Goal: Task Accomplishment & Management: Use online tool/utility

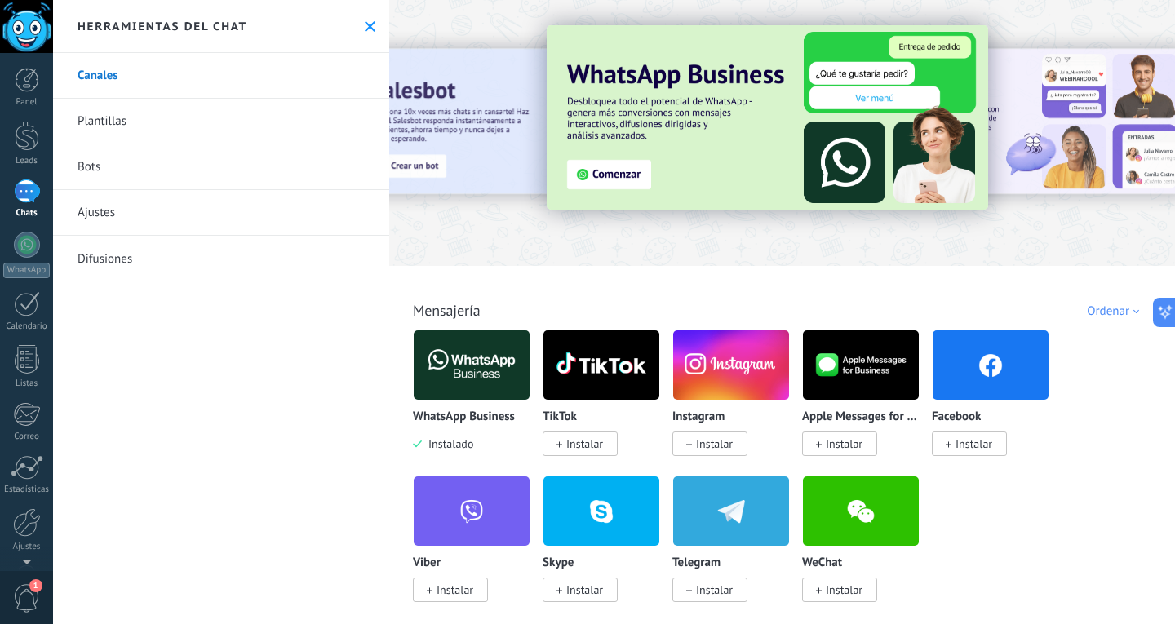
click at [1064, 135] on div at bounding box center [1187, 132] width 367 height 147
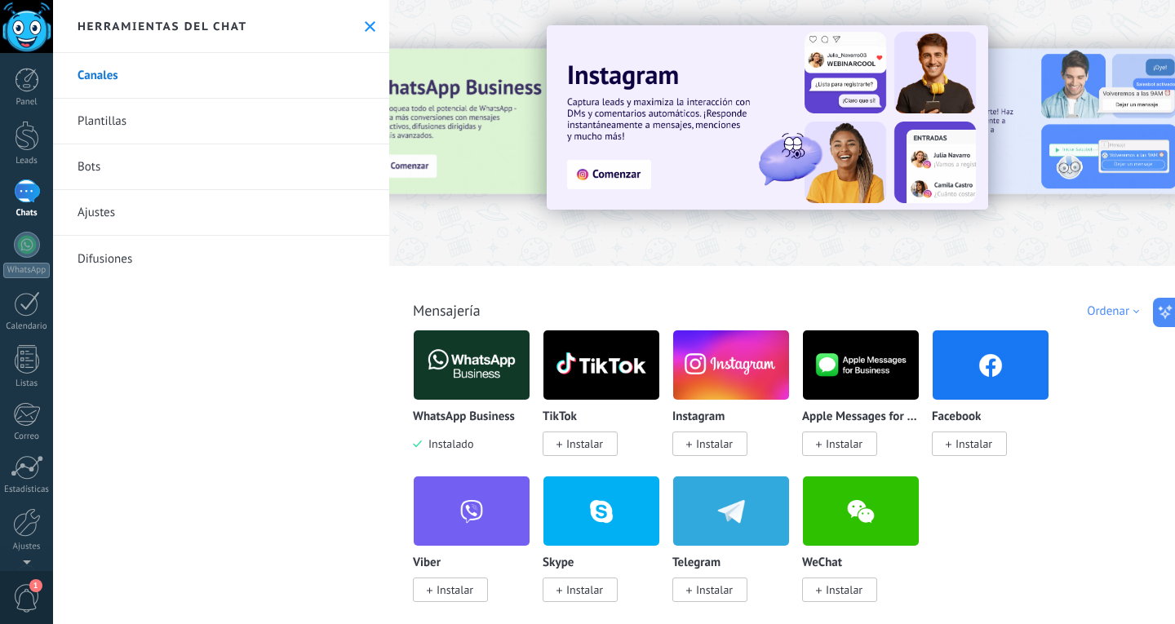
click at [1048, 129] on div at bounding box center [1187, 132] width 367 height 147
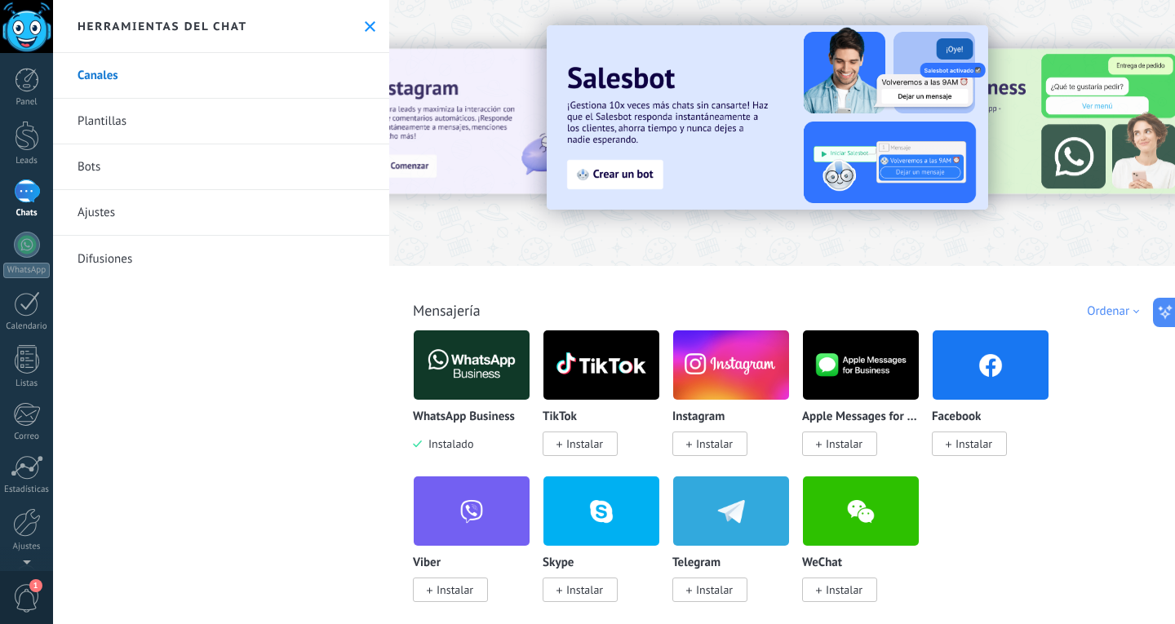
click at [1087, 140] on div at bounding box center [1187, 132] width 367 height 147
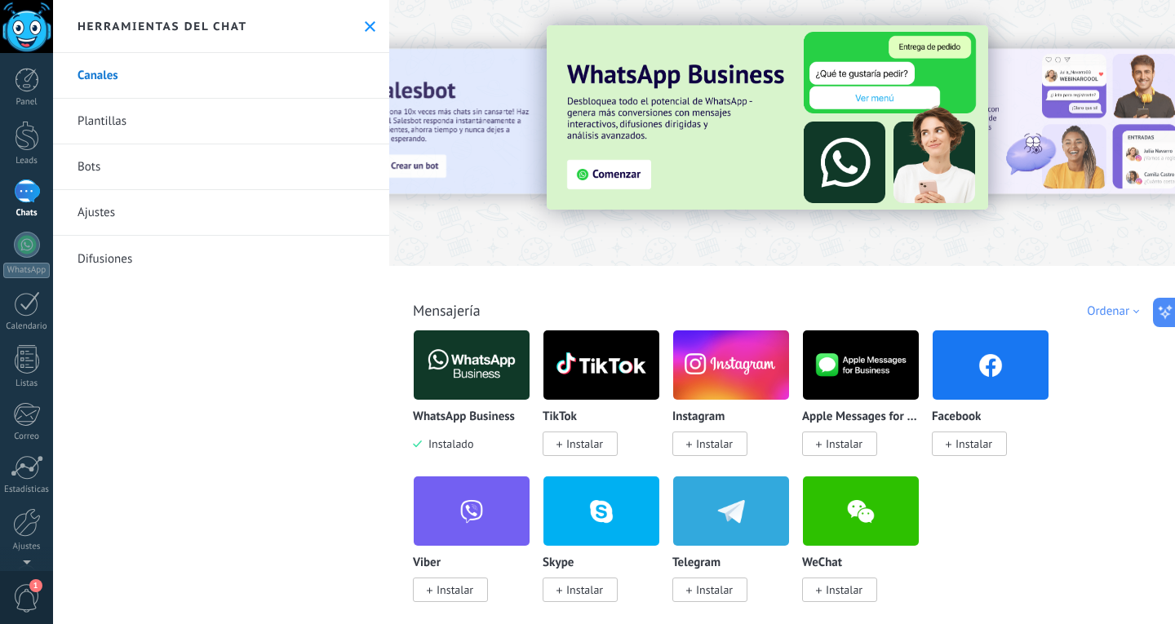
click at [478, 367] on img at bounding box center [472, 365] width 116 height 79
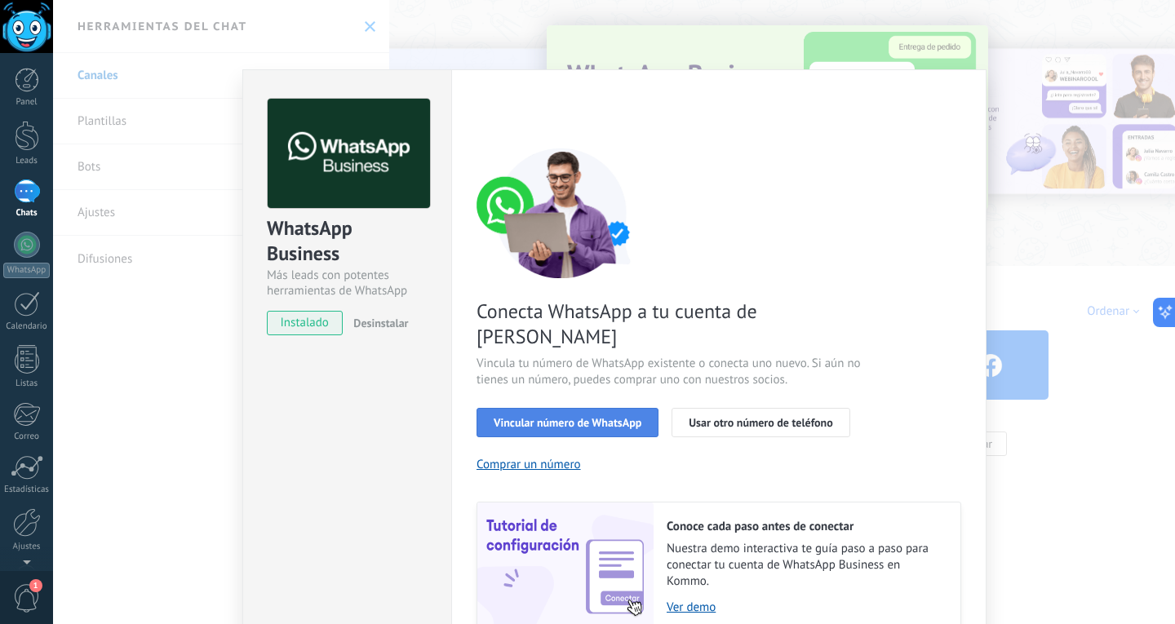
click at [561, 417] on span "Vincular número de WhatsApp" at bounding box center [568, 422] width 148 height 11
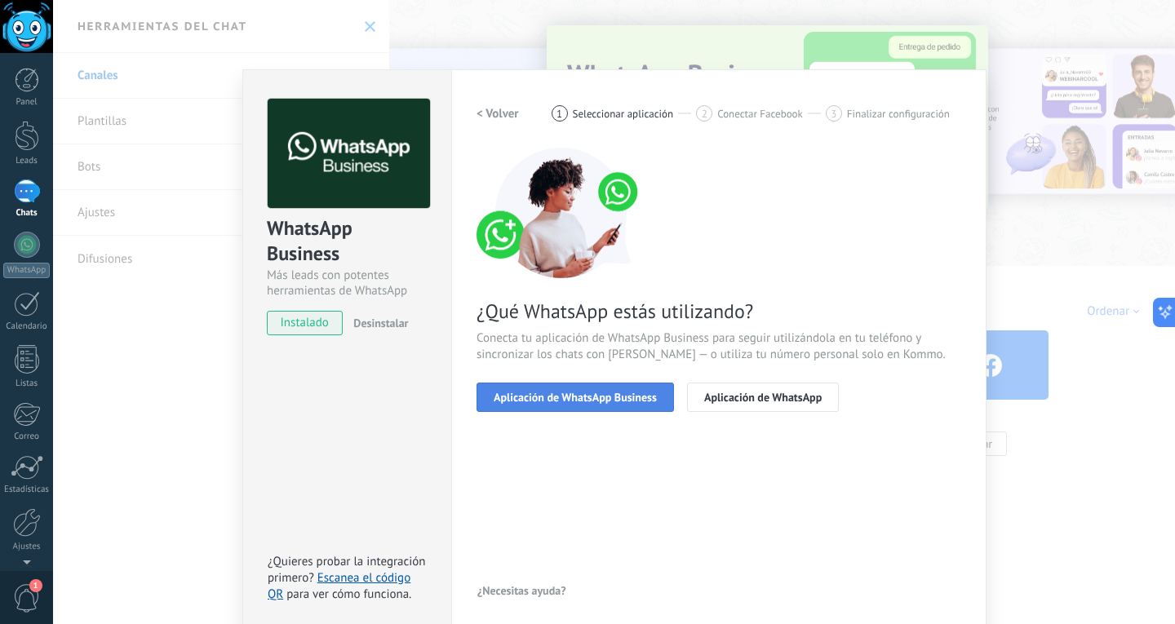
click at [604, 393] on span "Aplicación de WhatsApp Business" at bounding box center [575, 397] width 163 height 11
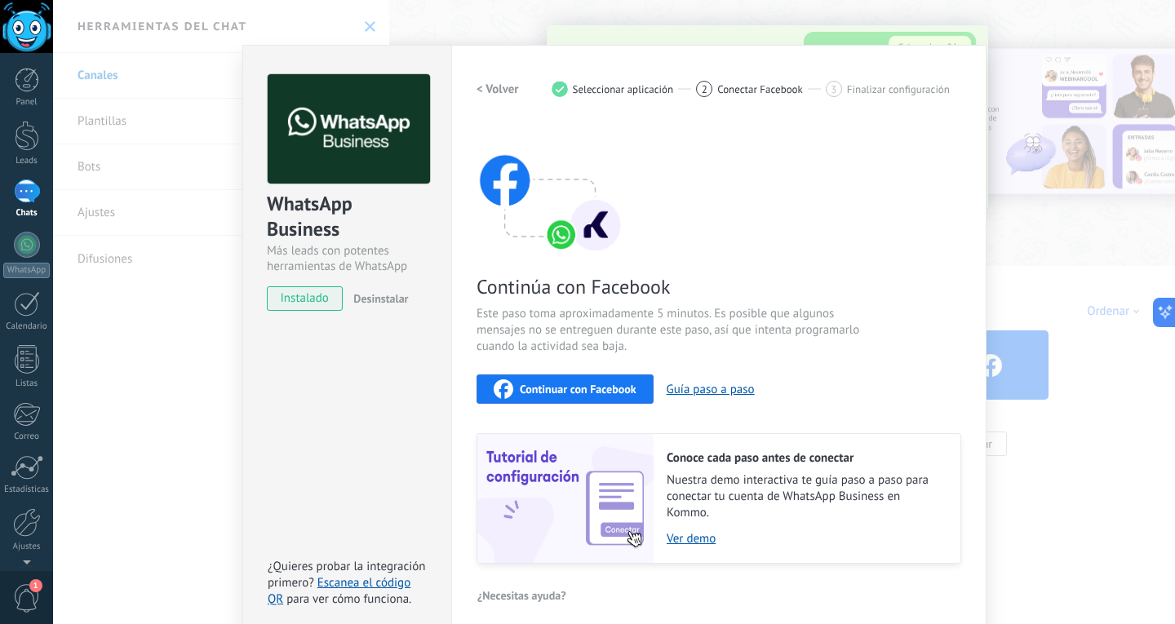
scroll to position [37, 0]
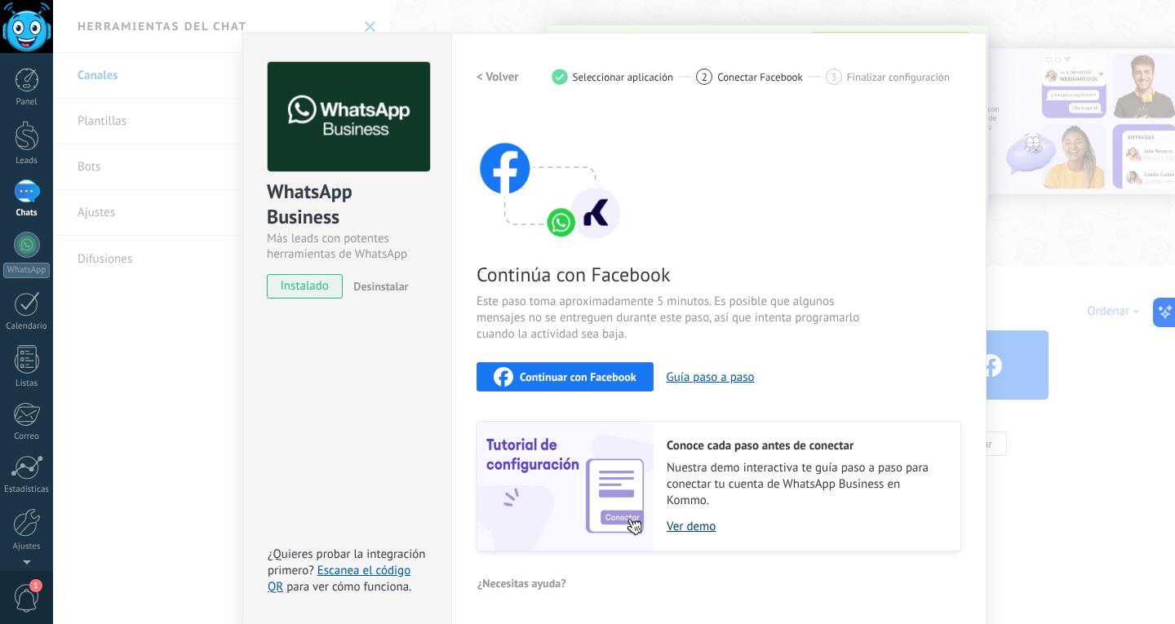
click at [695, 524] on link "Ver demo" at bounding box center [806, 527] width 278 height 16
click at [812, 266] on span "Continúa con Facebook" at bounding box center [671, 274] width 389 height 25
click at [295, 283] on span "instalado" at bounding box center [305, 286] width 74 height 24
click at [304, 287] on span "instalado" at bounding box center [305, 286] width 74 height 24
click at [495, 79] on h2 "< Volver" at bounding box center [498, 77] width 42 height 16
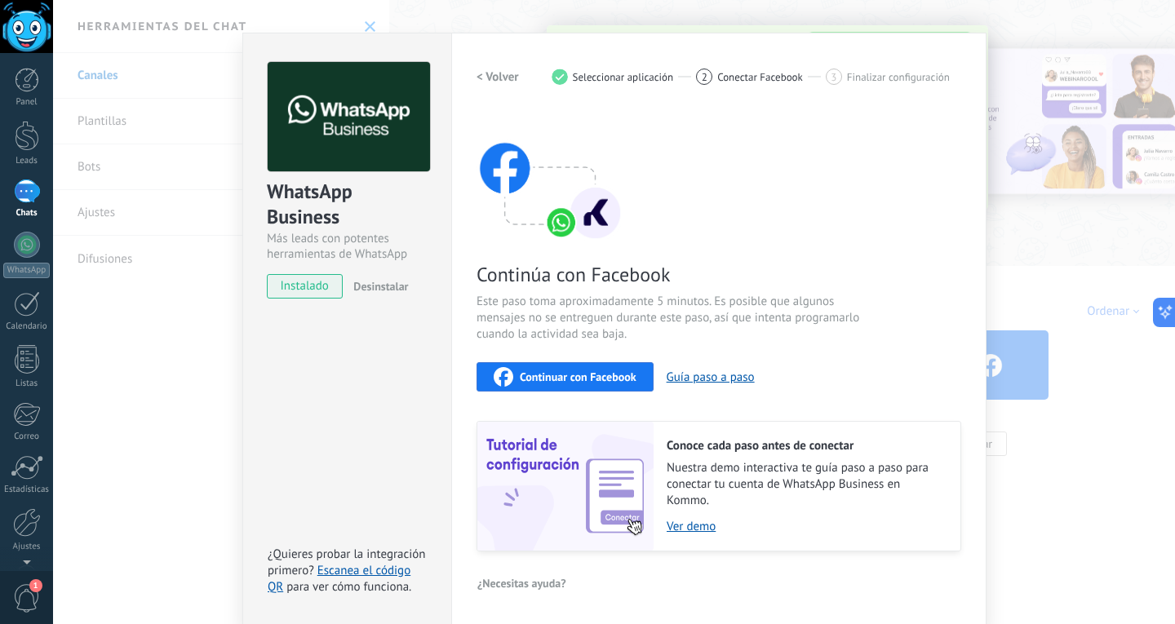
scroll to position [8, 0]
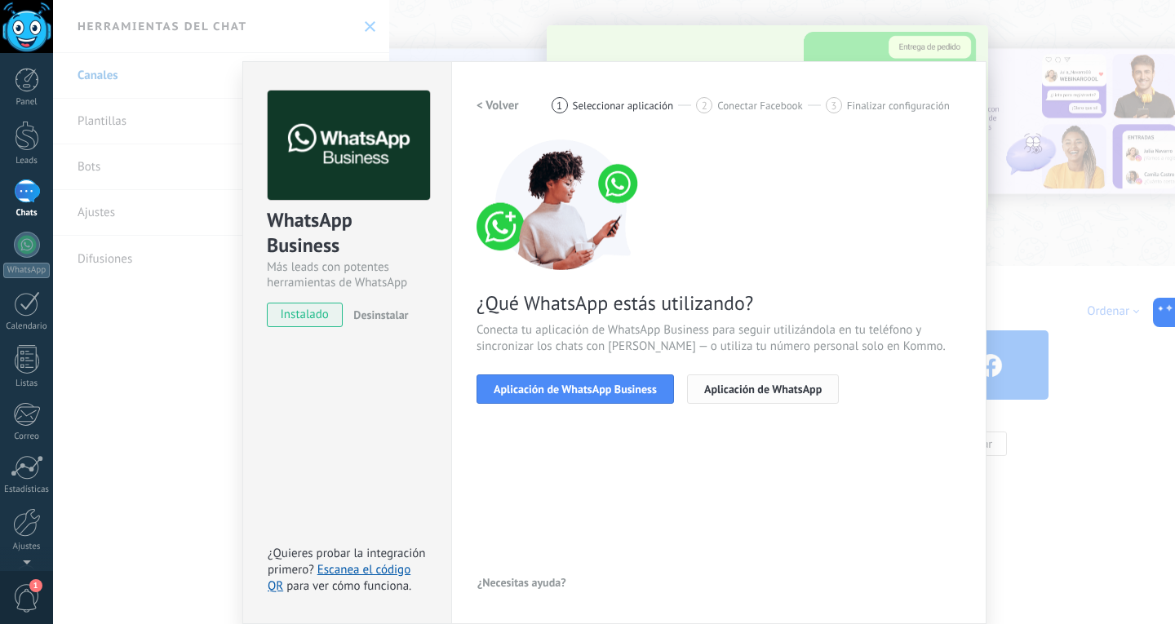
click at [779, 397] on button "Aplicación de WhatsApp" at bounding box center [763, 389] width 152 height 29
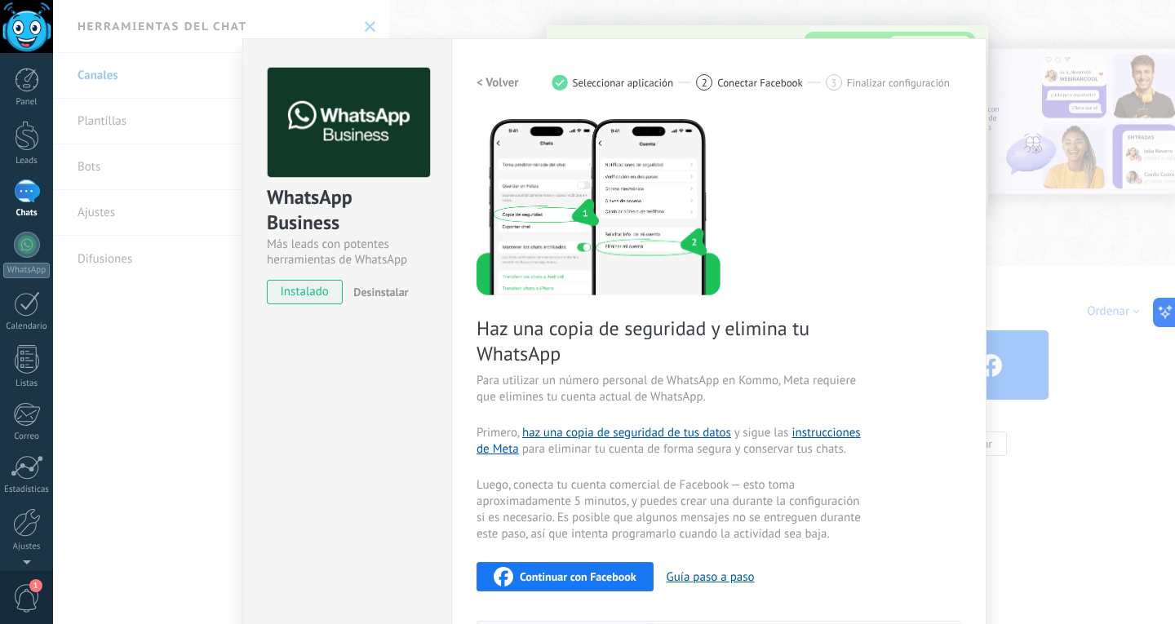
scroll to position [0, 0]
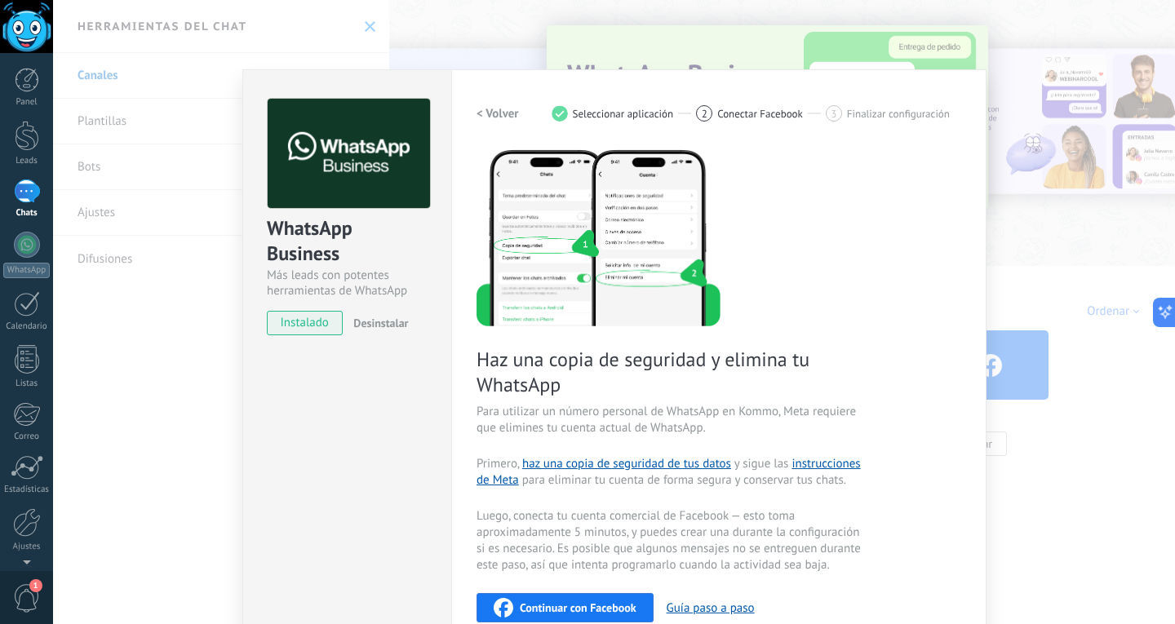
click at [504, 112] on h2 "< Volver" at bounding box center [498, 114] width 42 height 16
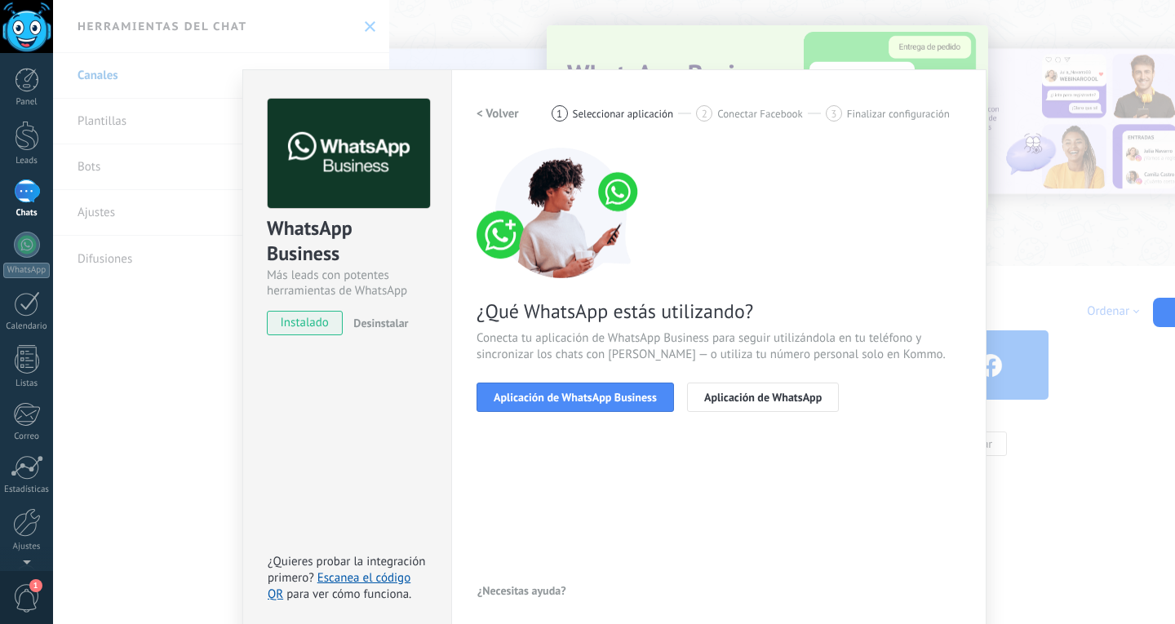
drag, startPoint x: 646, startPoint y: 395, endPoint x: 695, endPoint y: 526, distance: 139.8
click at [693, 530] on div "< Volver 1 Seleccionar aplicación 2 Conectar Facebook 3 Finalizar configuración…" at bounding box center [719, 351] width 485 height 504
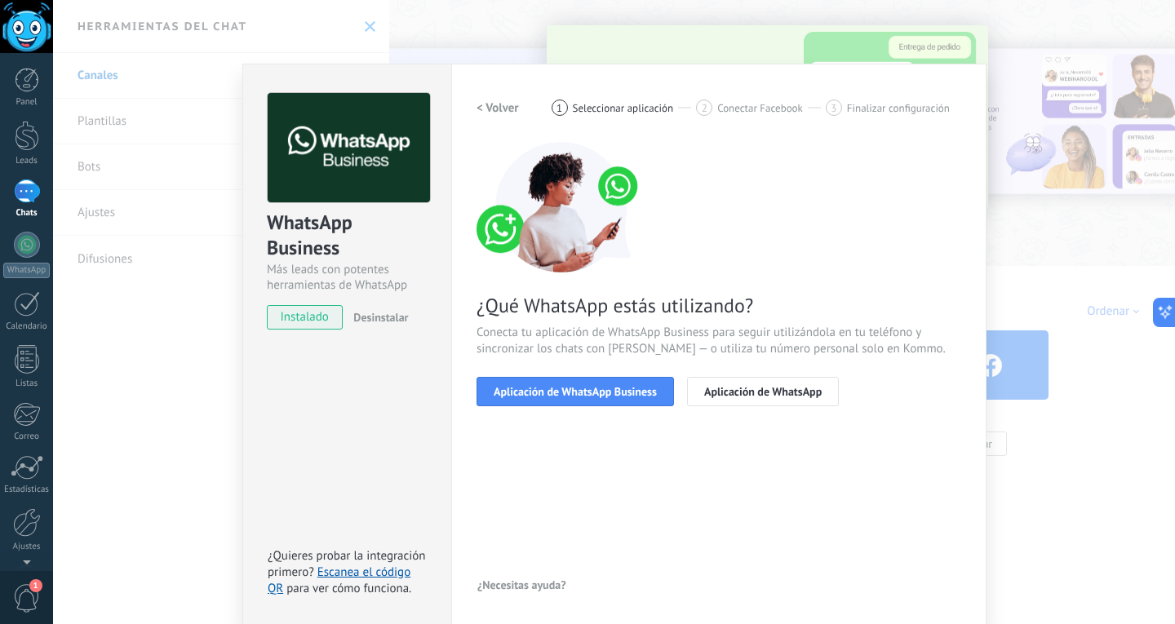
scroll to position [8, 0]
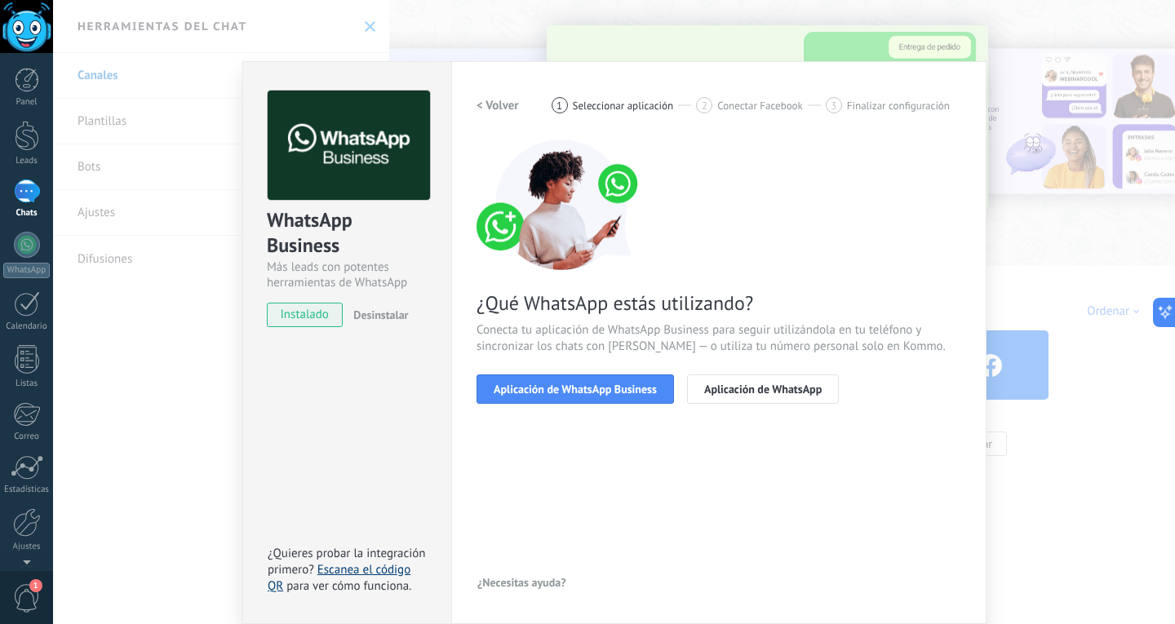
click at [369, 574] on link "Escanea el código QR" at bounding box center [339, 578] width 143 height 32
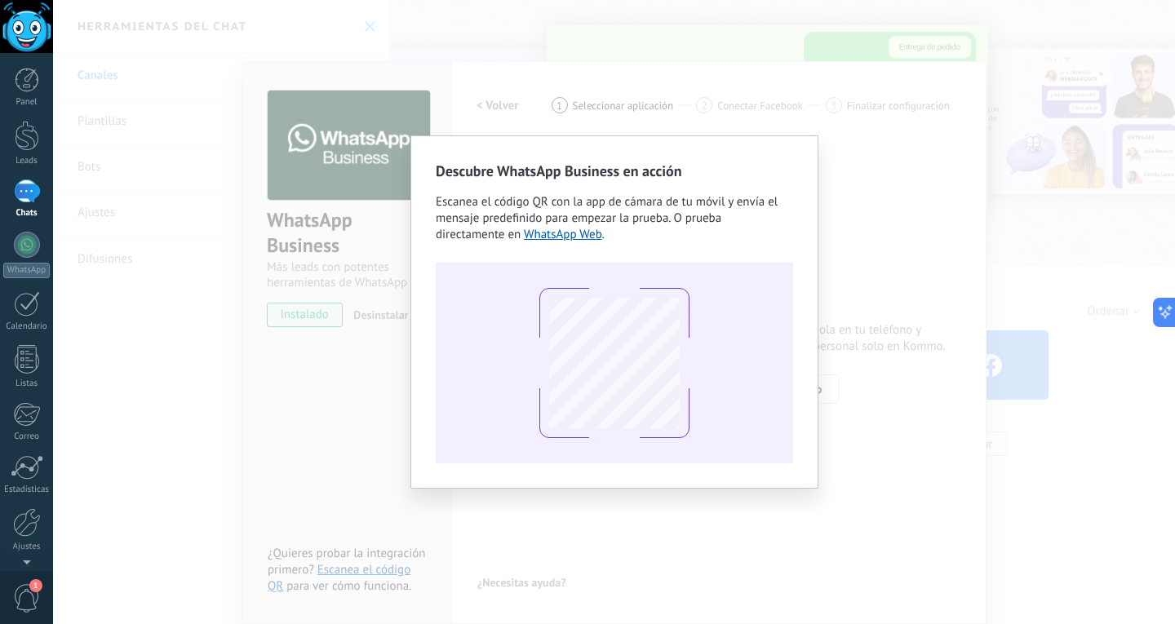
click at [867, 297] on div "Descubre WhatsApp Business en acción Escanea el código QR con la app de cámara …" at bounding box center [614, 312] width 1122 height 624
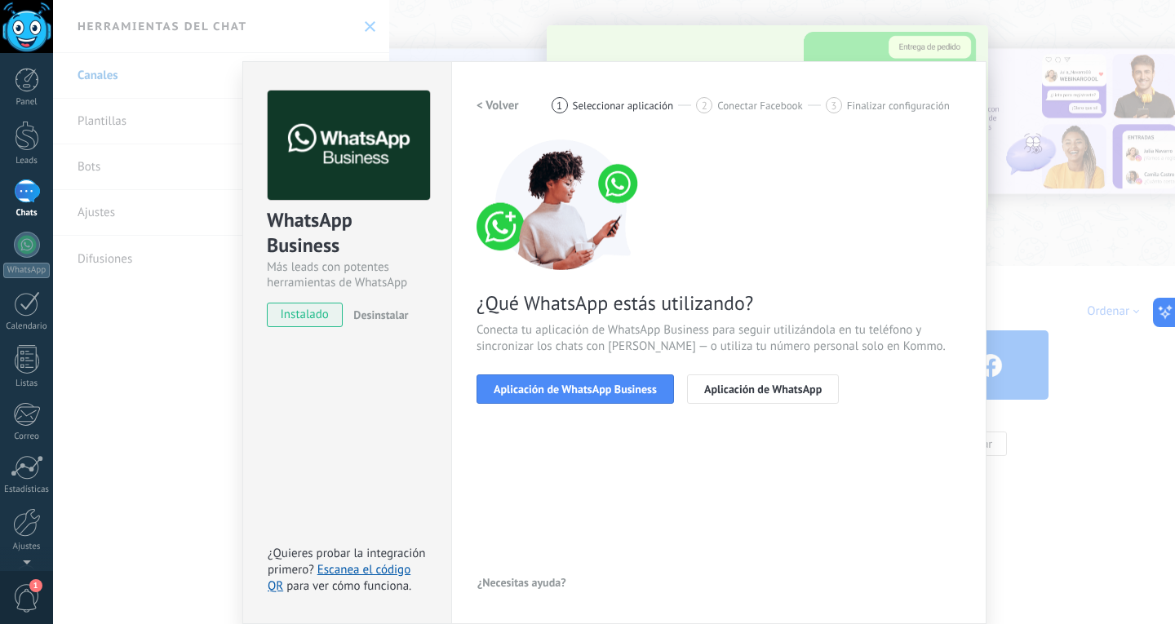
click at [880, 160] on div "¿Qué WhatsApp estás utilizando? Conecta tu aplicación de WhatsApp Business para…" at bounding box center [719, 272] width 485 height 264
click at [1037, 391] on div "WhatsApp Business Más leads con potentes herramientas de WhatsApp instalado Des…" at bounding box center [614, 312] width 1122 height 624
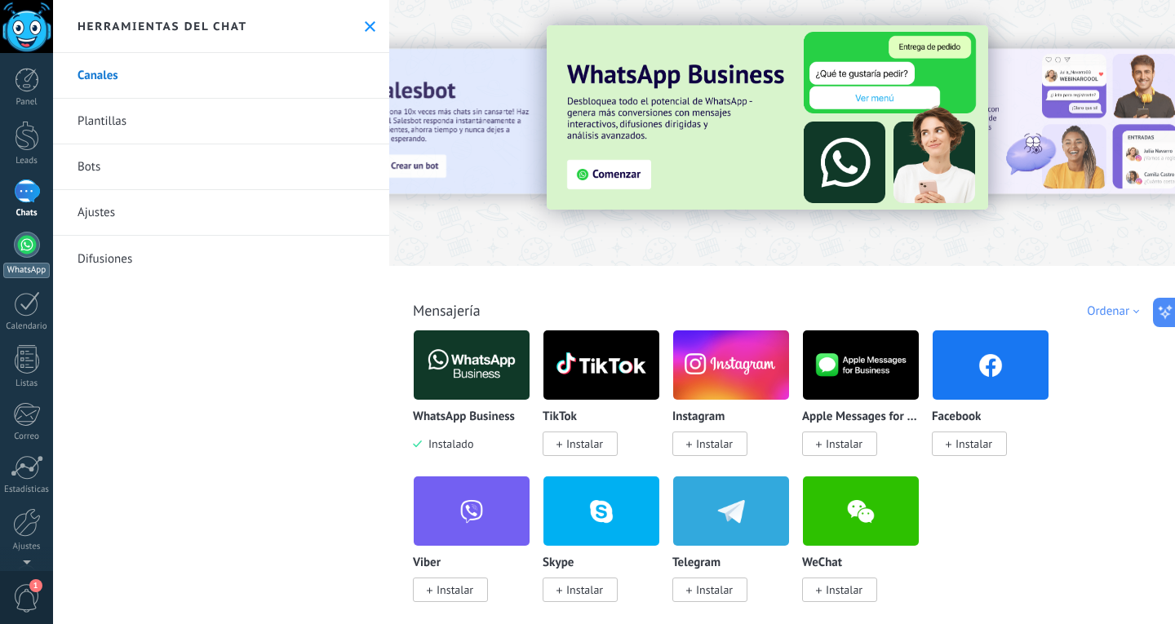
click at [32, 257] on link "WhatsApp" at bounding box center [26, 255] width 53 height 47
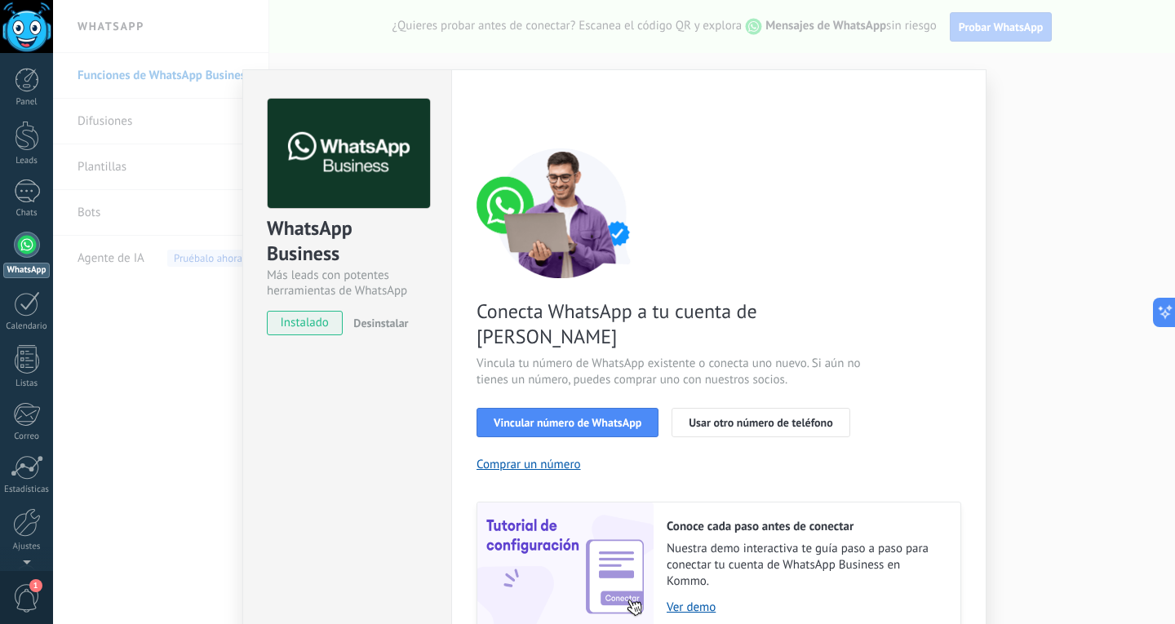
click at [1118, 259] on div "WhatsApp Business Más leads con potentes herramientas de WhatsApp instalado Des…" at bounding box center [614, 312] width 1122 height 624
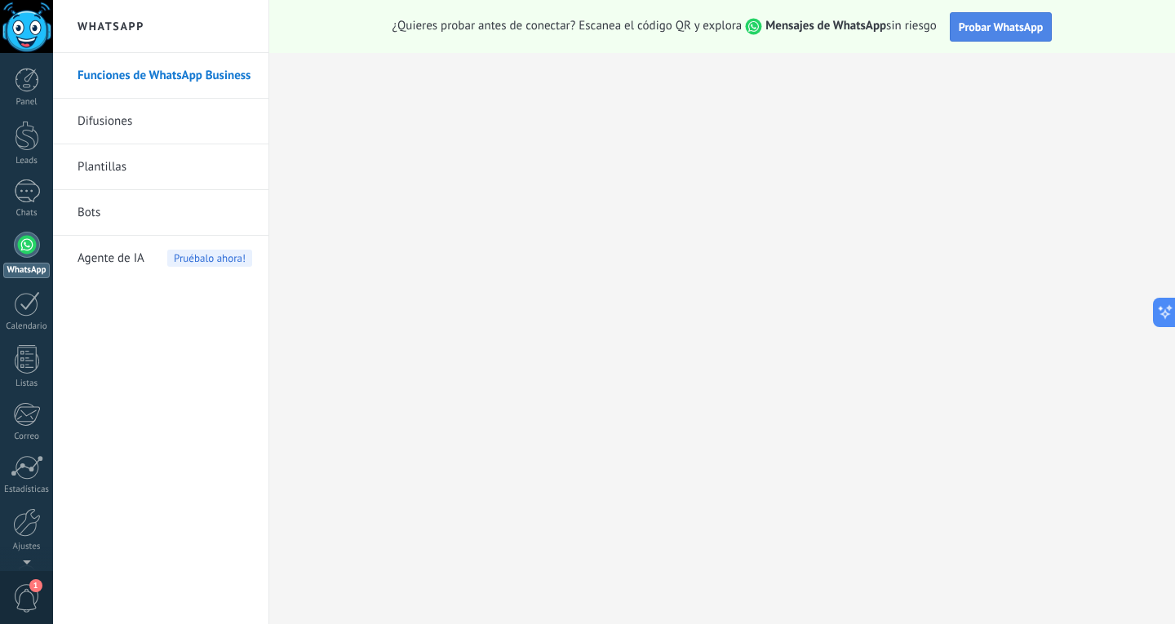
click at [1025, 33] on span "Probar WhatsApp" at bounding box center [1001, 27] width 85 height 15
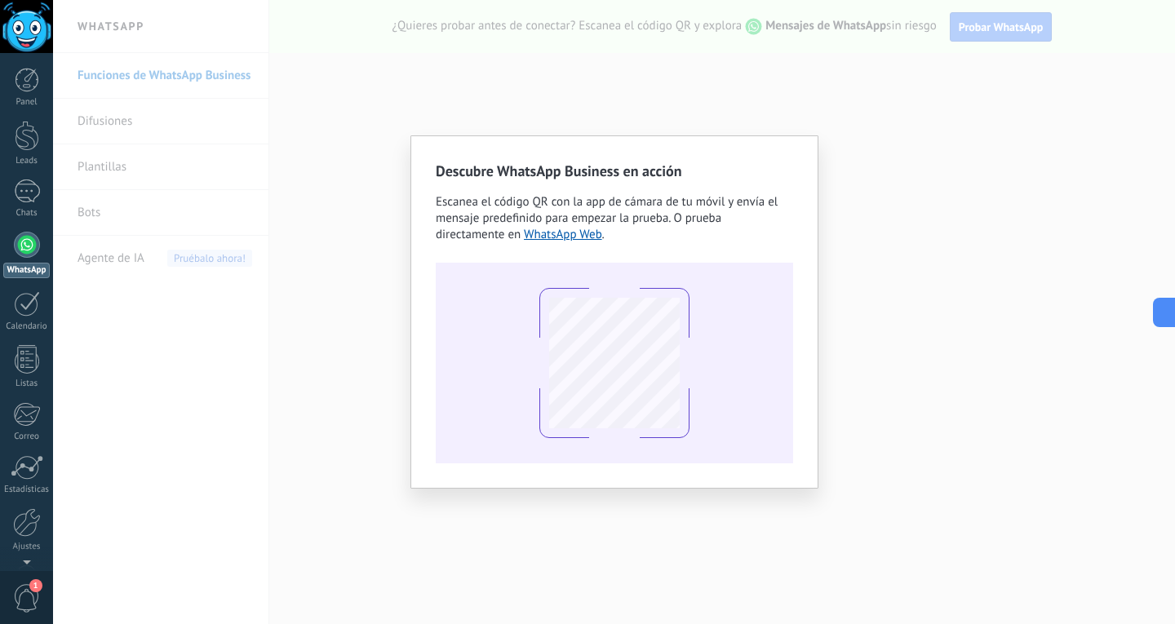
click at [914, 336] on div "Descubre WhatsApp Business en acción Escanea el código QR con la app de cámara …" at bounding box center [614, 312] width 1122 height 624
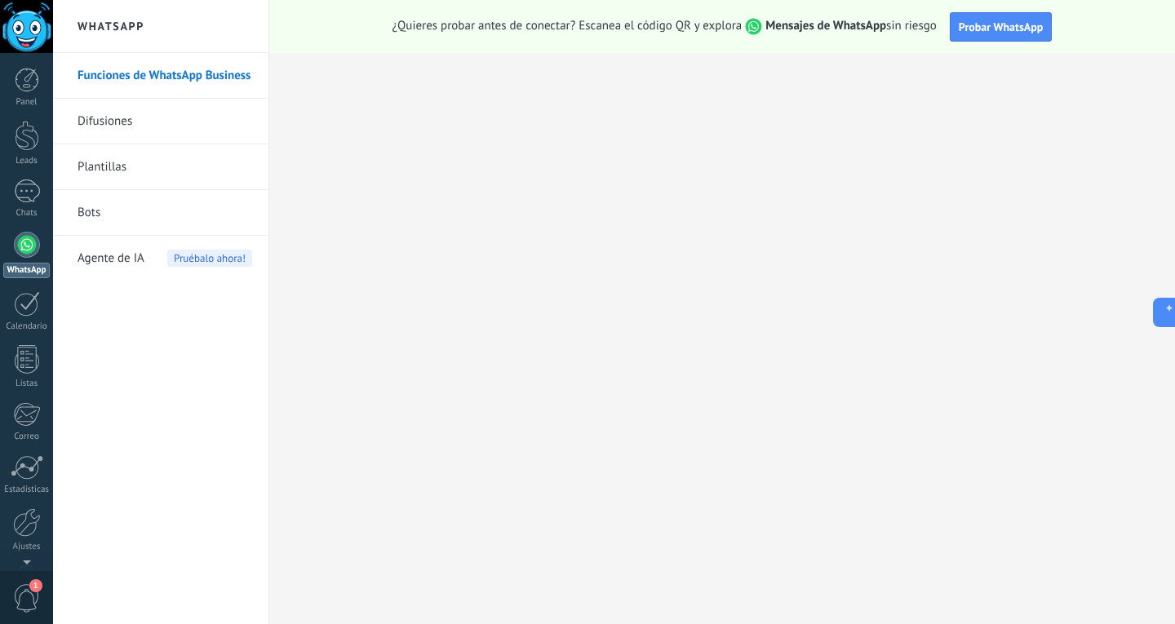
click at [223, 259] on span "Pruébalo ahora!" at bounding box center [209, 258] width 85 height 17
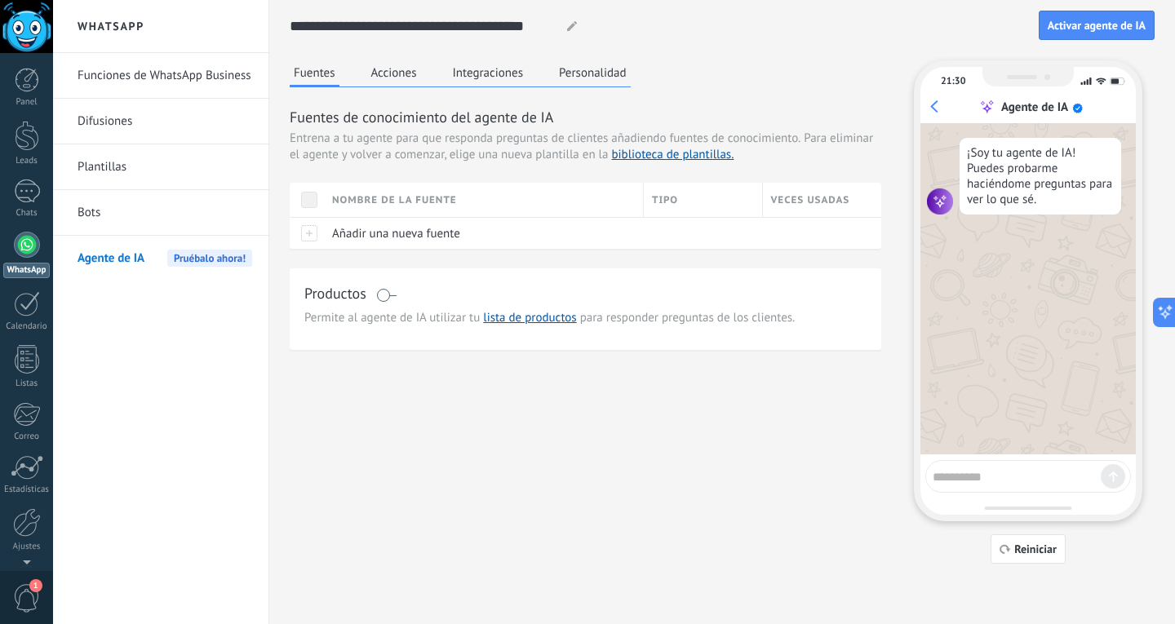
click at [399, 78] on button "Acciones" at bounding box center [394, 72] width 54 height 24
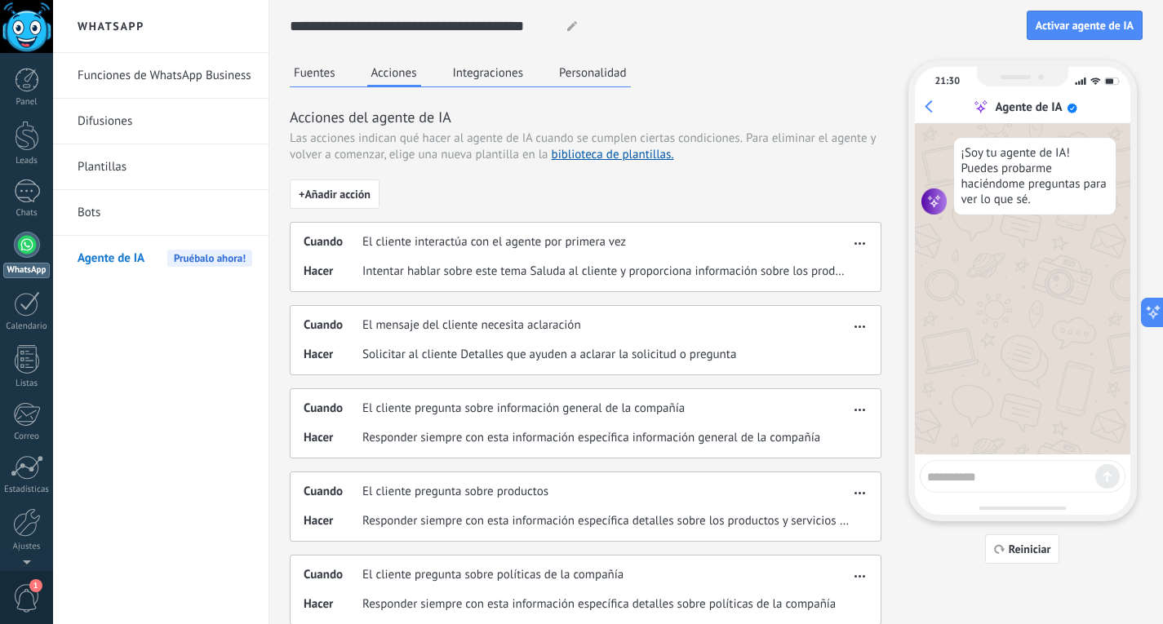
click at [307, 74] on button "Fuentes" at bounding box center [315, 72] width 50 height 24
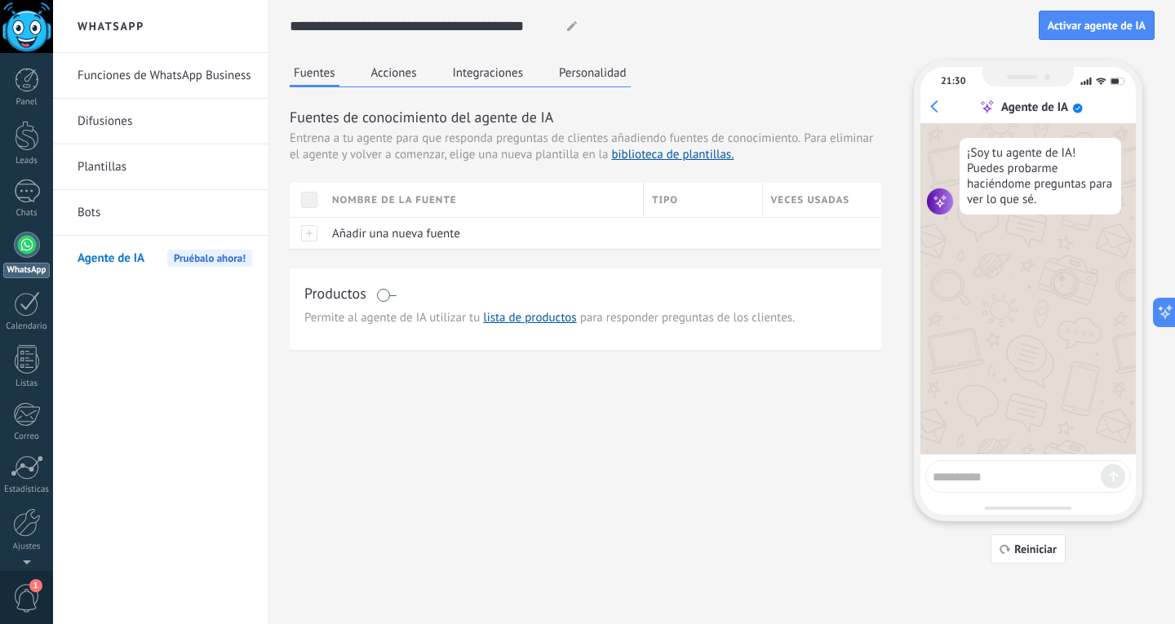
click at [939, 200] on img at bounding box center [940, 202] width 26 height 26
drag, startPoint x: 312, startPoint y: 197, endPoint x: 316, endPoint y: 217, distance: 20.8
click at [312, 198] on span at bounding box center [309, 200] width 16 height 16
click at [327, 234] on div "Añadir una nueva fuente" at bounding box center [480, 233] width 312 height 31
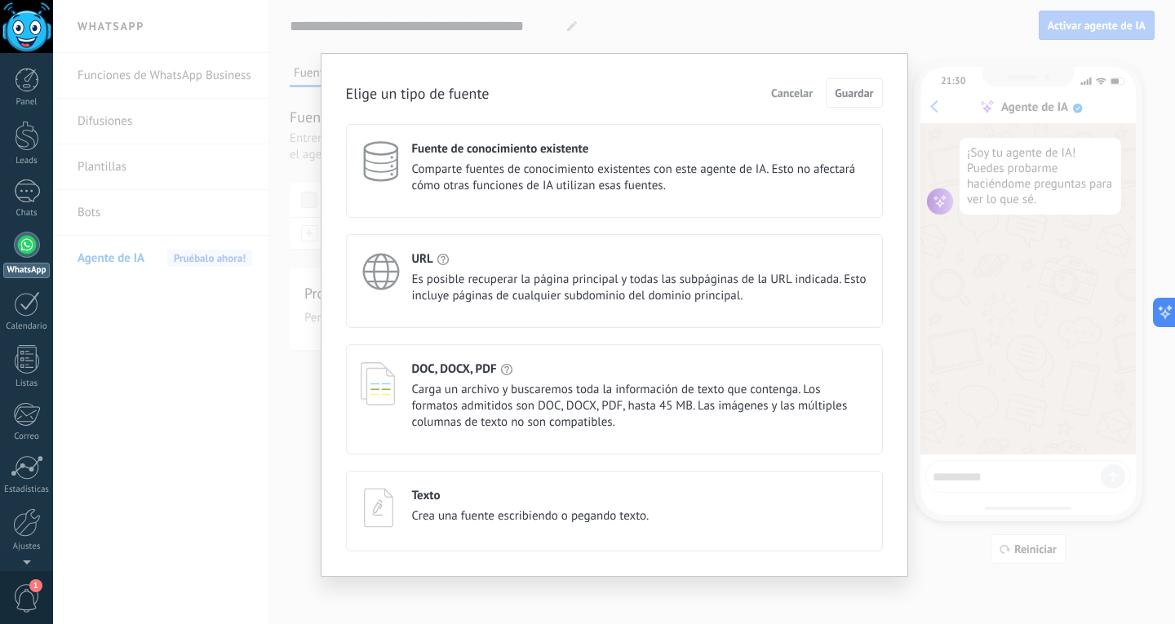
click at [572, 181] on span "Comparte fuentes de conocimiento existentes con este agente de IA. Esto no afec…" at bounding box center [640, 178] width 456 height 33
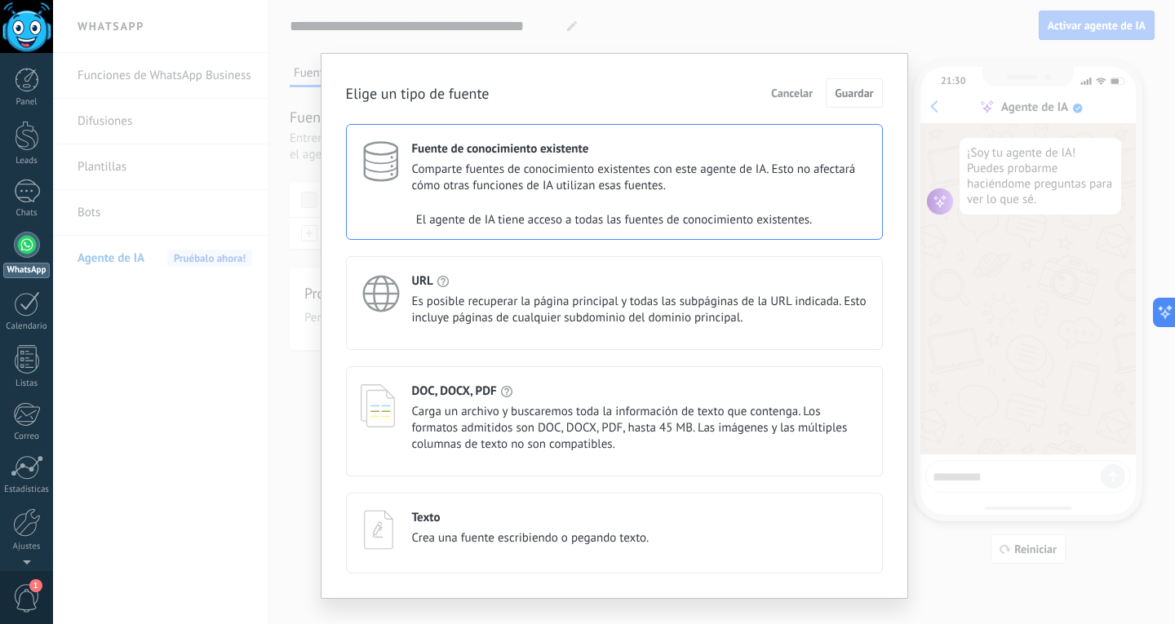
click at [610, 170] on span "Comparte fuentes de conocimiento existentes con este agente de IA. Esto no afec…" at bounding box center [640, 178] width 456 height 33
click at [582, 278] on div "URL" at bounding box center [640, 281] width 456 height 16
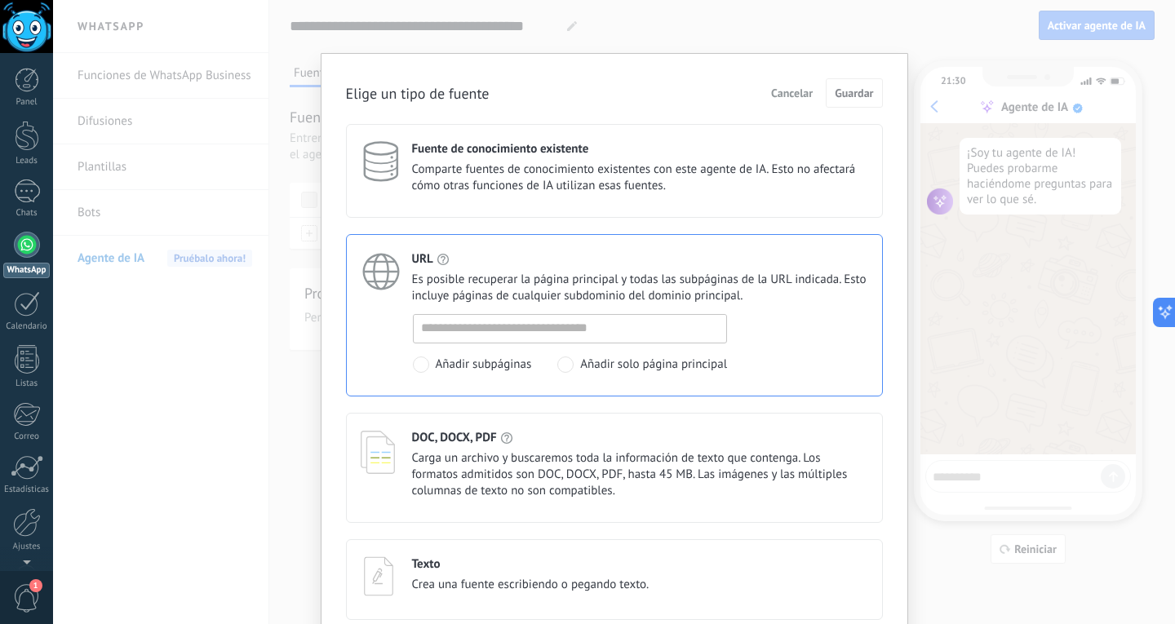
click at [629, 190] on span "Comparte fuentes de conocimiento existentes con este agente de IA. Esto no afec…" at bounding box center [640, 178] width 456 height 33
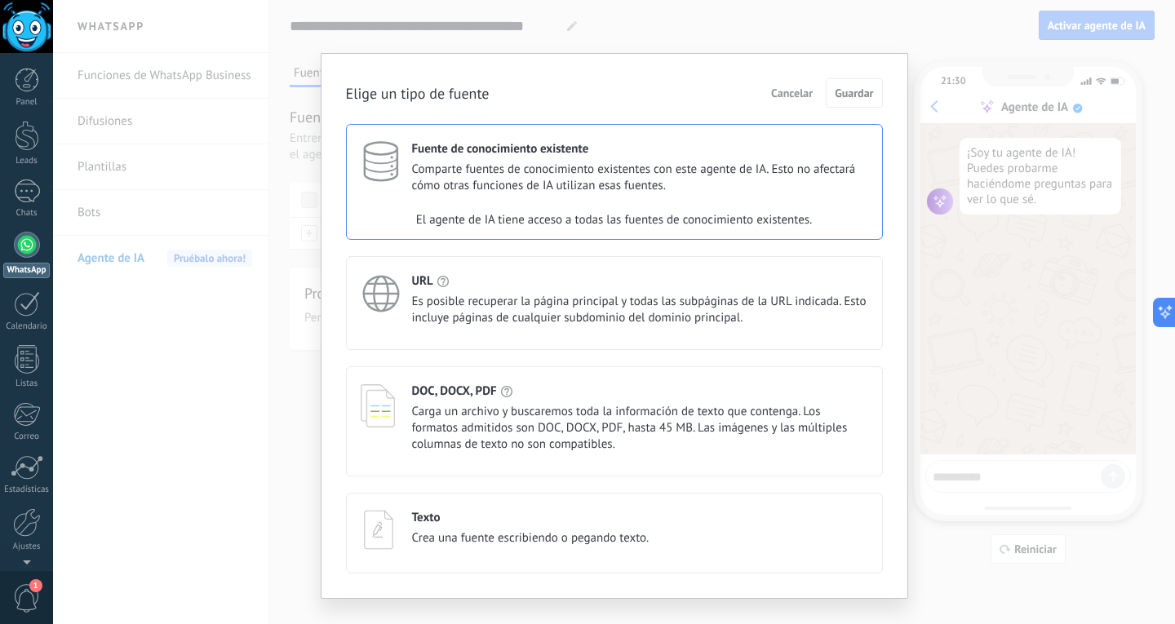
click at [569, 220] on div "El agente de IA tiene acceso a todas las fuentes de conocimiento existentes." at bounding box center [614, 220] width 535 height 33
click at [522, 411] on span "Carga un archivo y buscaremos toda la información de texto que contenga. Los fo…" at bounding box center [640, 428] width 456 height 49
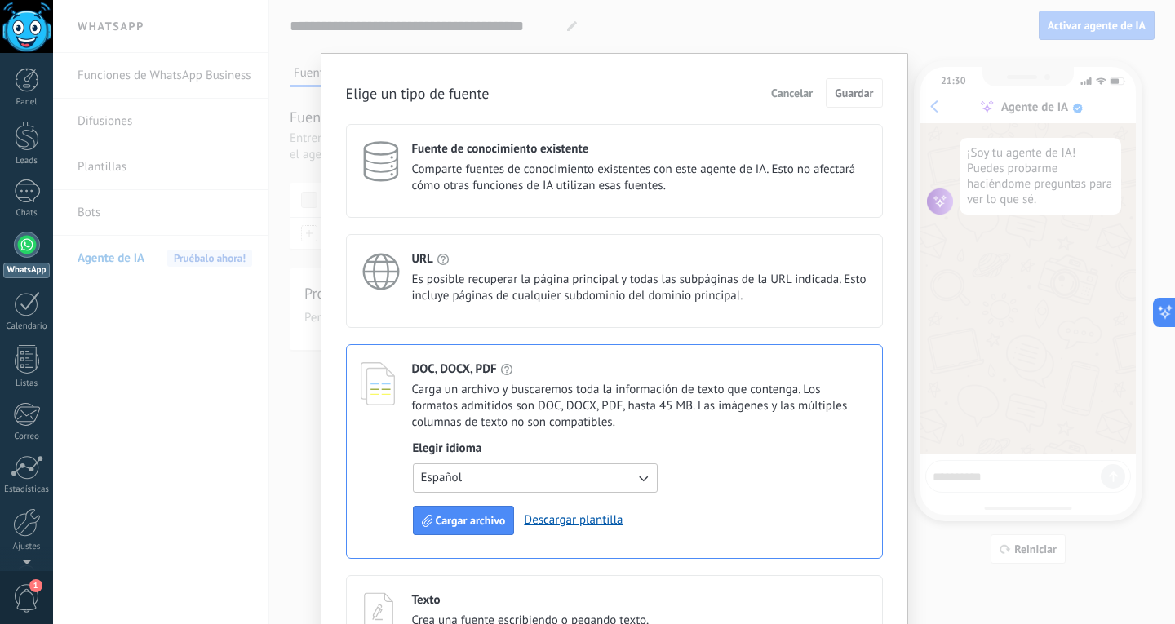
click at [975, 166] on div "Elige un tipo de fuente Cancelar Guardar Fuente de conocimiento existente Compa…" at bounding box center [614, 312] width 1122 height 624
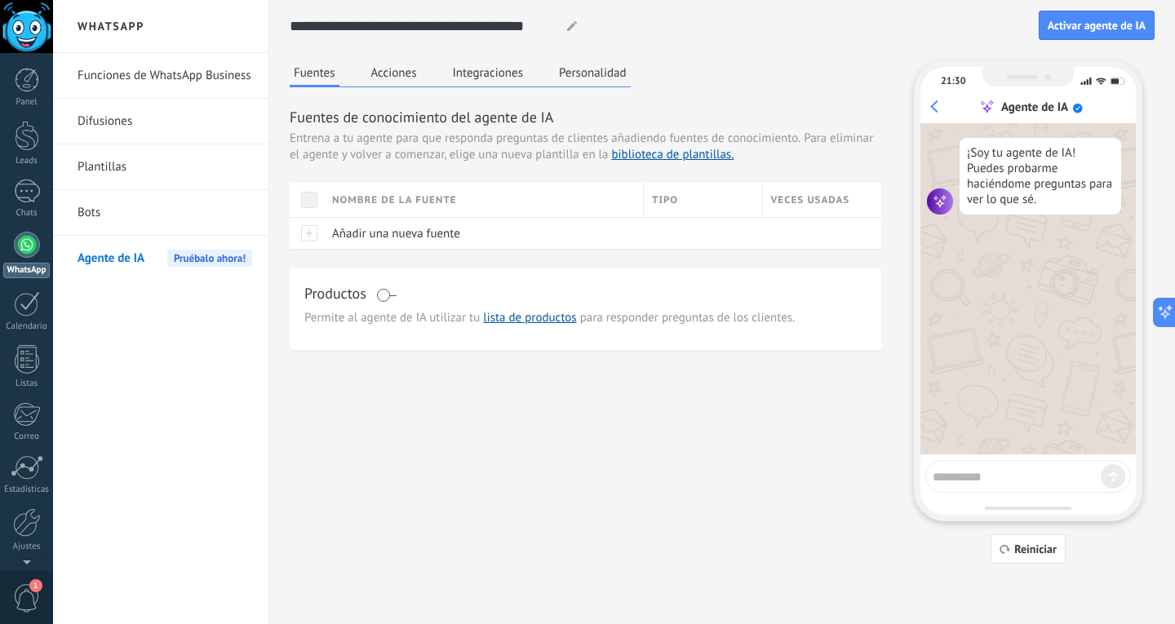
click at [402, 76] on button "Acciones" at bounding box center [394, 72] width 54 height 24
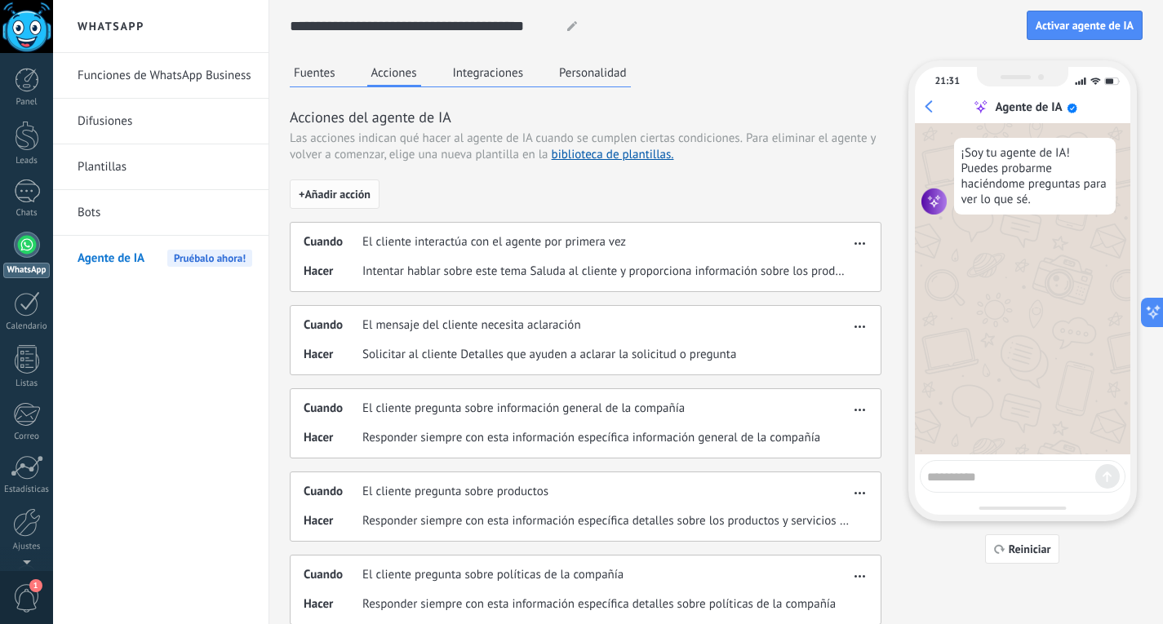
click at [334, 200] on span "+ Añadir acción" at bounding box center [335, 194] width 72 height 11
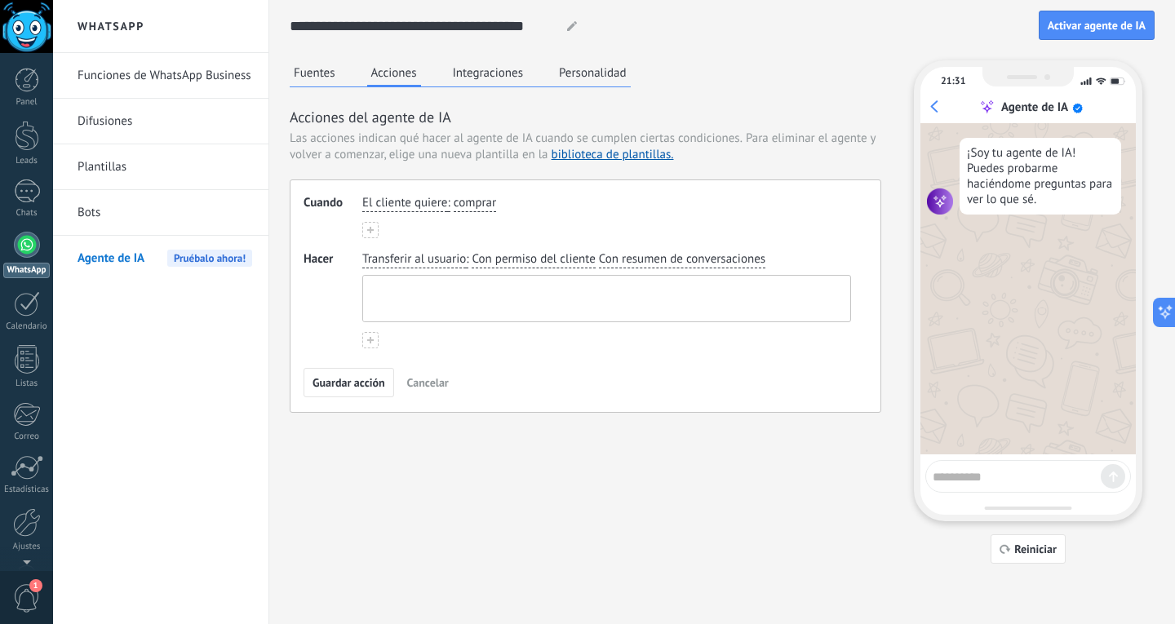
click at [507, 301] on textarea at bounding box center [605, 299] width 484 height 46
click at [502, 73] on button "Integraciones" at bounding box center [488, 72] width 79 height 24
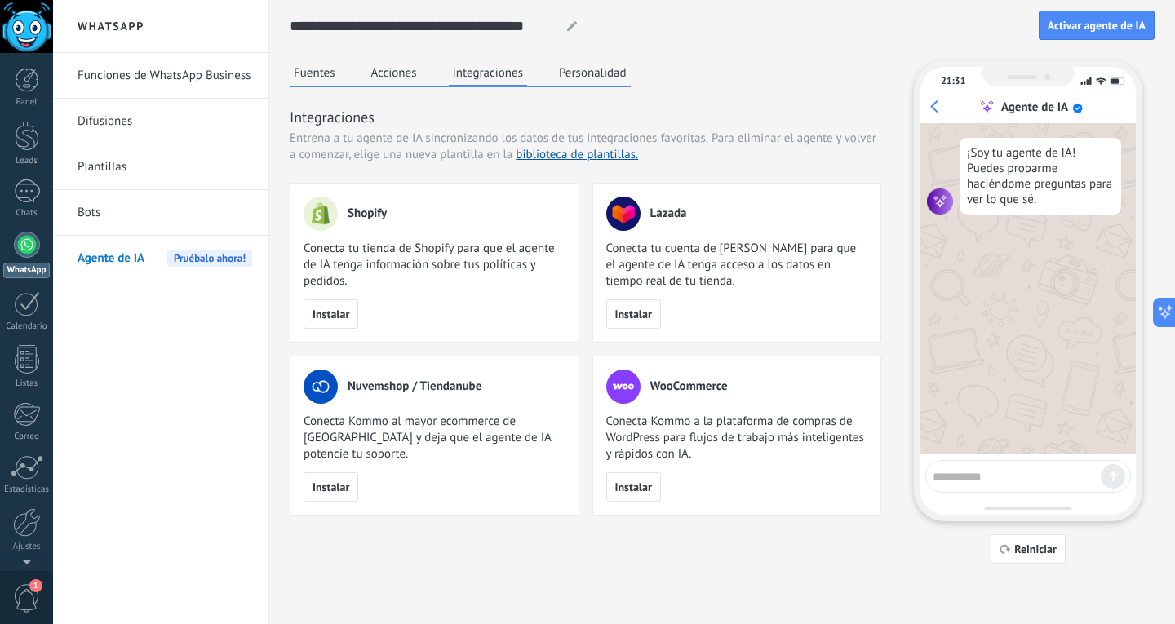
click at [585, 81] on button "Personalidad" at bounding box center [593, 72] width 76 height 24
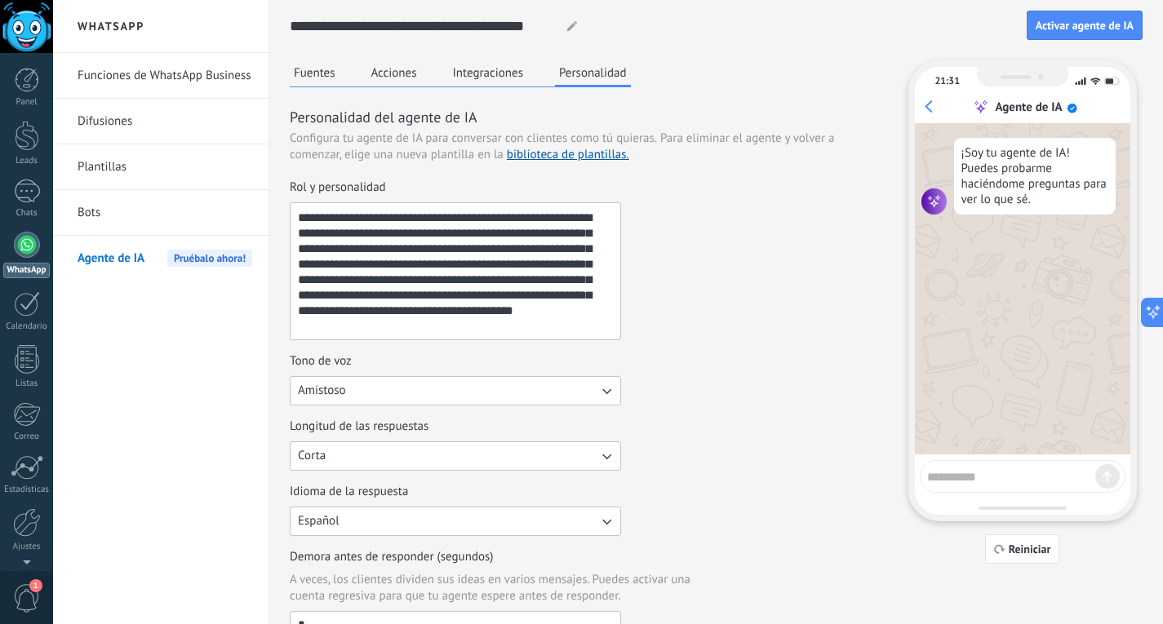
click at [491, 403] on button "Amistoso" at bounding box center [455, 390] width 331 height 29
click at [755, 381] on div "Tono de voz Amistoso Casual Formal Amistoso" at bounding box center [586, 379] width 592 height 52
click at [140, 131] on link "Difusiones" at bounding box center [165, 122] width 175 height 46
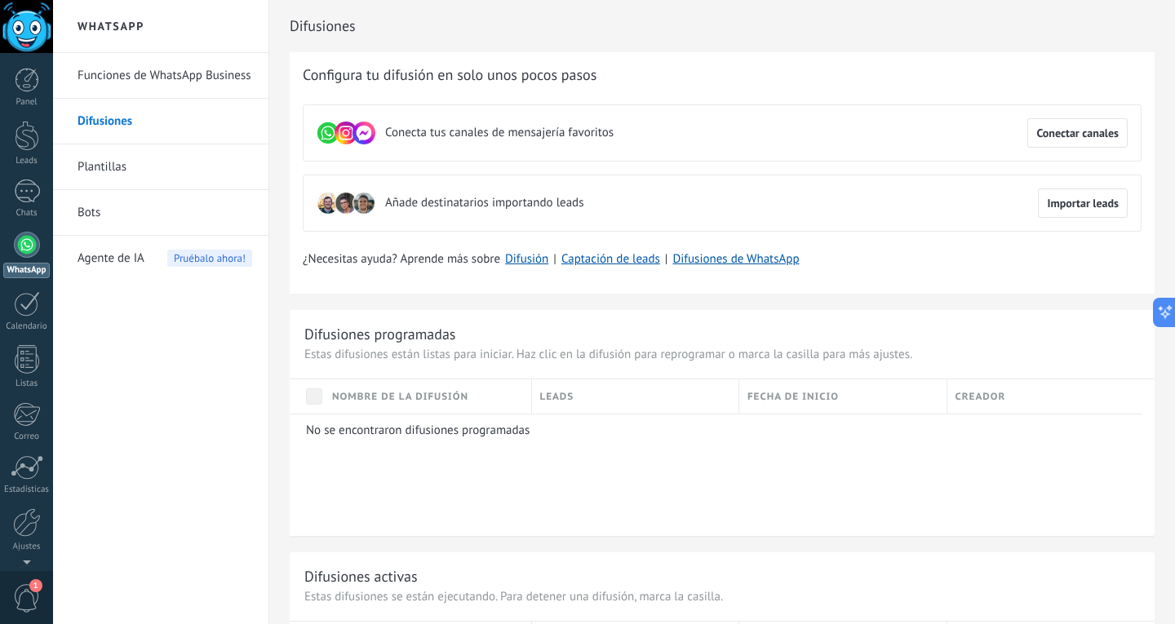
click at [103, 167] on link "Plantillas" at bounding box center [165, 167] width 175 height 46
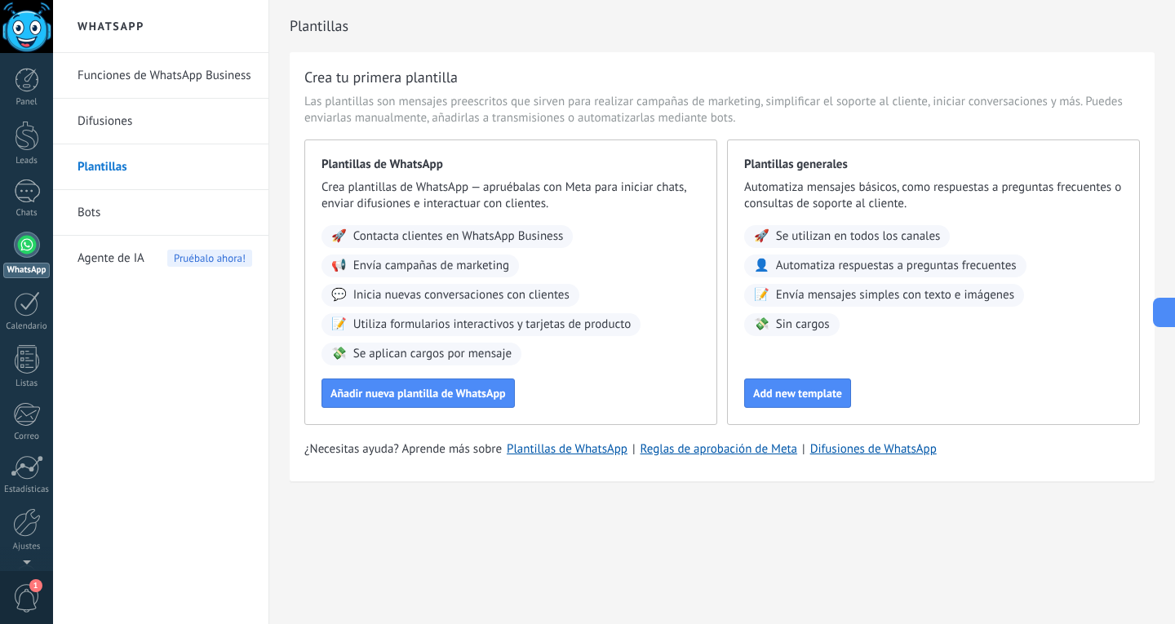
click at [93, 219] on link "Bots" at bounding box center [165, 213] width 175 height 46
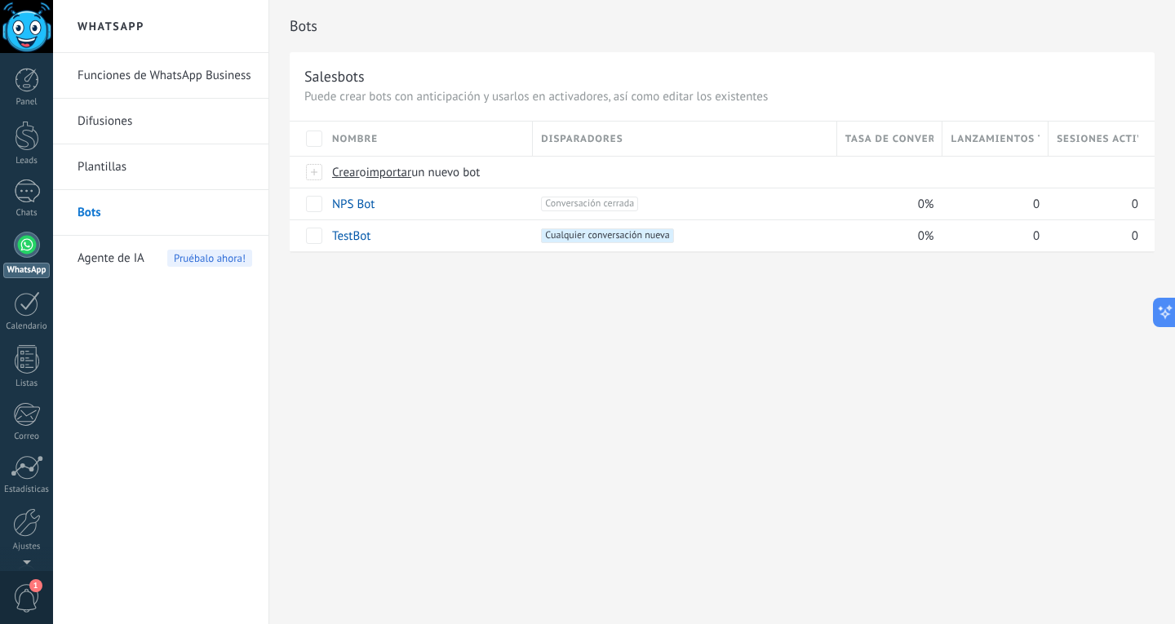
click at [158, 73] on link "Funciones de WhatsApp Business" at bounding box center [165, 76] width 175 height 46
